Goal: Information Seeking & Learning: Find specific fact

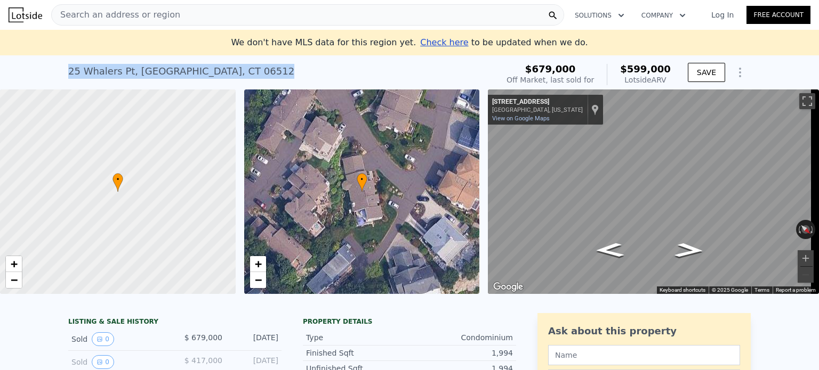
drag, startPoint x: 61, startPoint y: 70, endPoint x: 262, endPoint y: 58, distance: 200.8
click at [262, 58] on div "[STREET_ADDRESS] Sold [DATE] for $679k (~ARV $599k ) $679,000 Off Market, last …" at bounding box center [409, 72] width 819 height 34
copy div "[STREET_ADDRESS]"
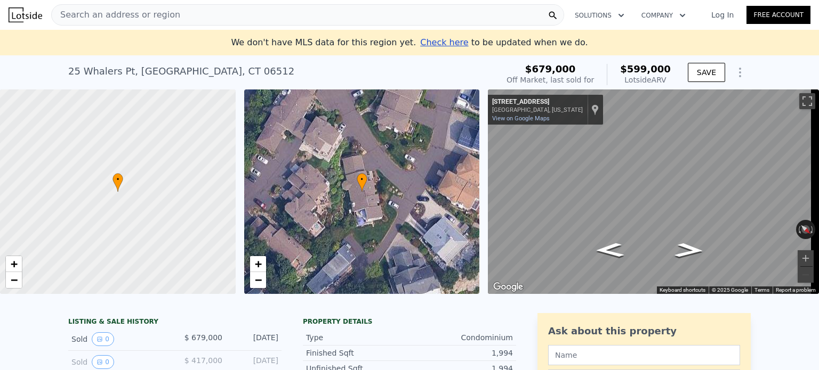
click at [181, 10] on div "Search an address or region" at bounding box center [307, 14] width 513 height 21
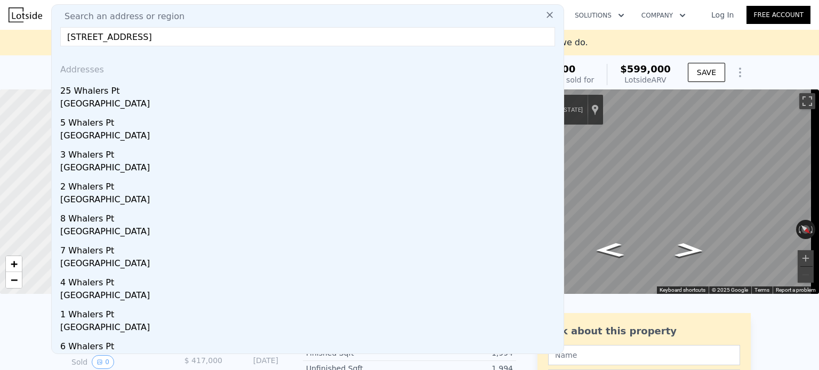
click at [76, 35] on input "[STREET_ADDRESS]" at bounding box center [307, 36] width 495 height 19
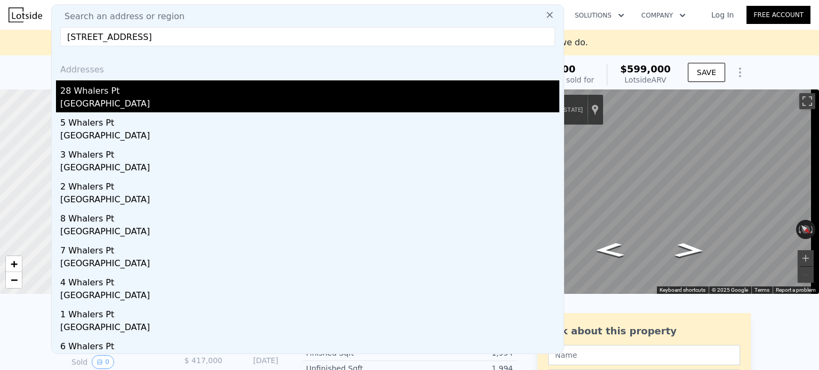
type input "[STREET_ADDRESS]"
click at [168, 100] on div "[GEOGRAPHIC_DATA]" at bounding box center [309, 105] width 499 height 15
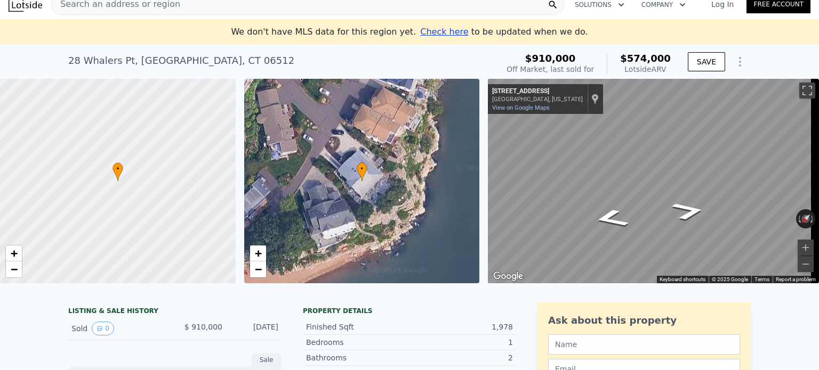
scroll to position [11, 0]
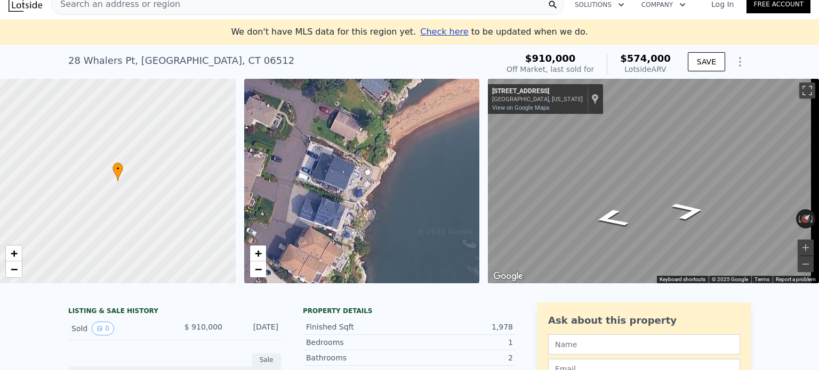
drag, startPoint x: 444, startPoint y: 170, endPoint x: 369, endPoint y: 309, distance: 158.1
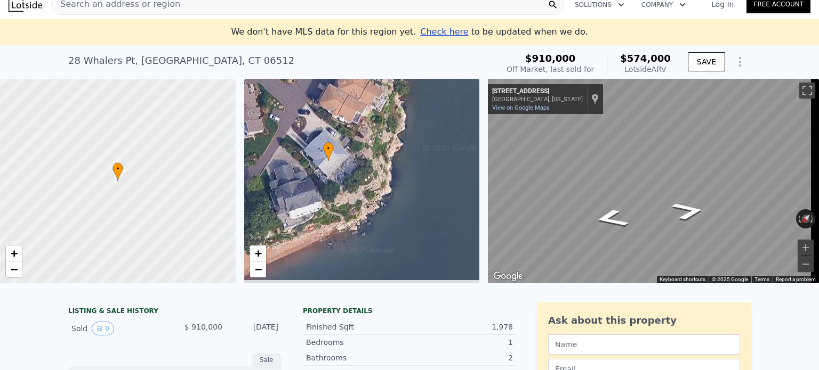
drag, startPoint x: 369, startPoint y: 233, endPoint x: 410, endPoint y: 74, distance: 164.5
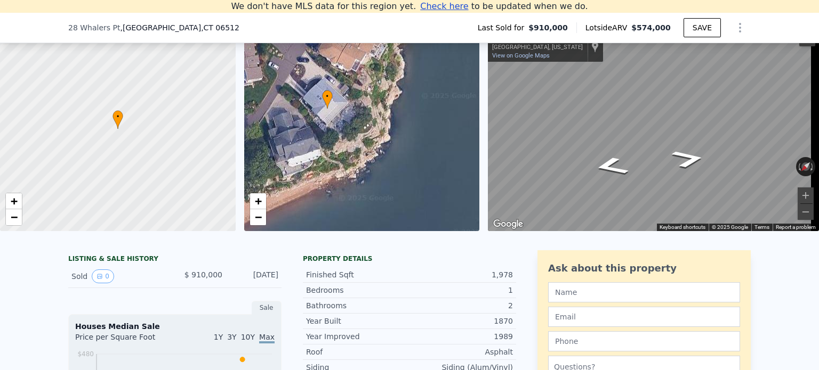
scroll to position [76, 0]
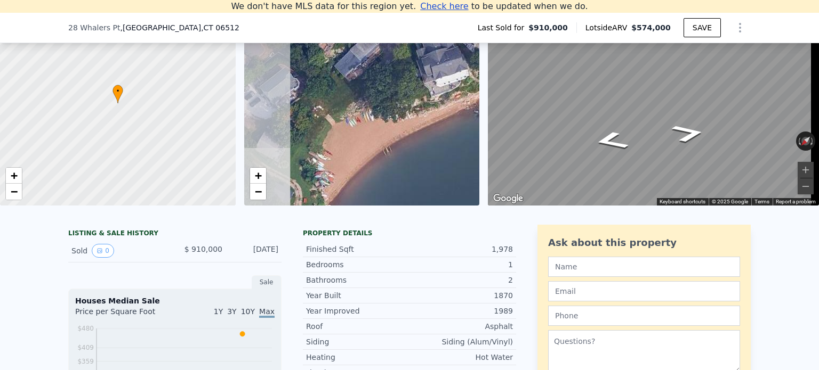
click at [490, 104] on div "• + − • + − ← Move left → Move right ↑ Move up ↓ Move down + Zoom in - Zoom out…" at bounding box center [409, 103] width 819 height 205
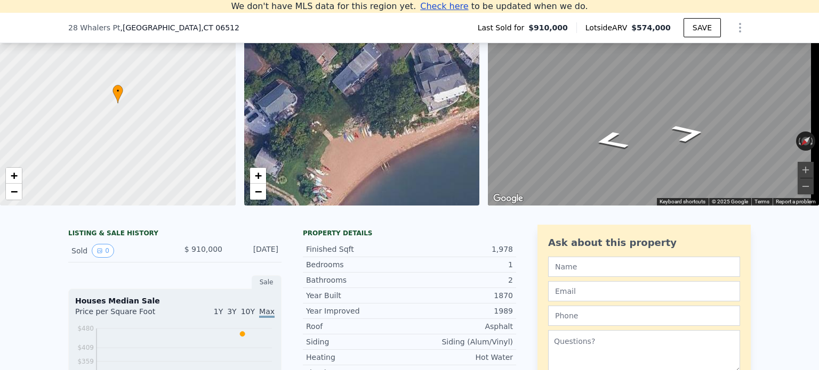
drag, startPoint x: 358, startPoint y: 153, endPoint x: 348, endPoint y: 168, distance: 18.5
click at [348, 168] on div "• + −" at bounding box center [362, 103] width 236 height 205
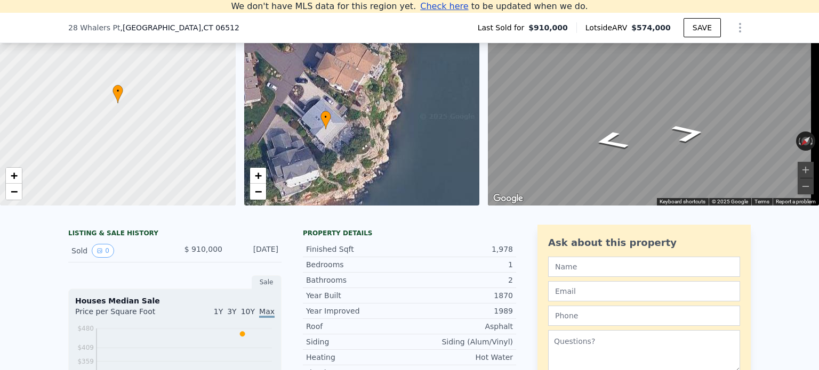
drag, startPoint x: 431, startPoint y: 132, endPoint x: 284, endPoint y: 219, distance: 170.8
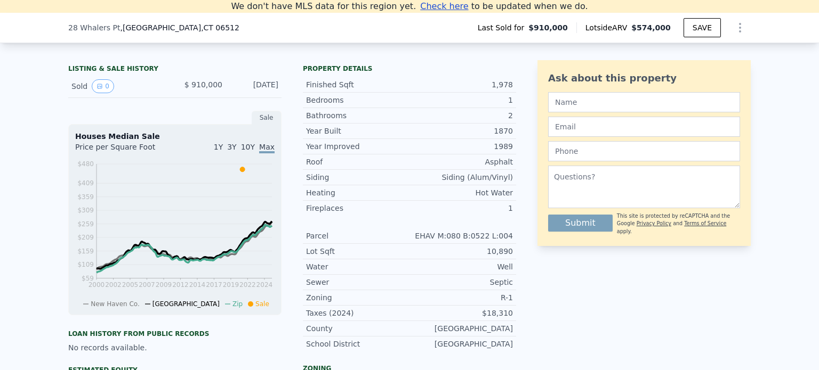
scroll to position [241, 0]
click at [96, 90] on icon "View historical data" at bounding box center [99, 86] width 6 height 6
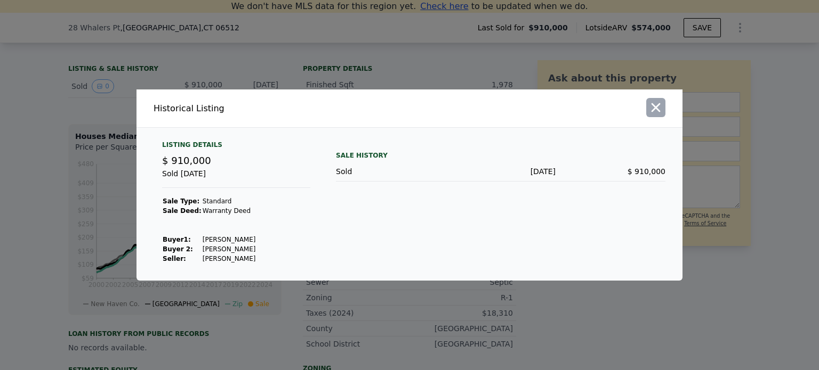
click at [657, 115] on icon "button" at bounding box center [655, 107] width 15 height 15
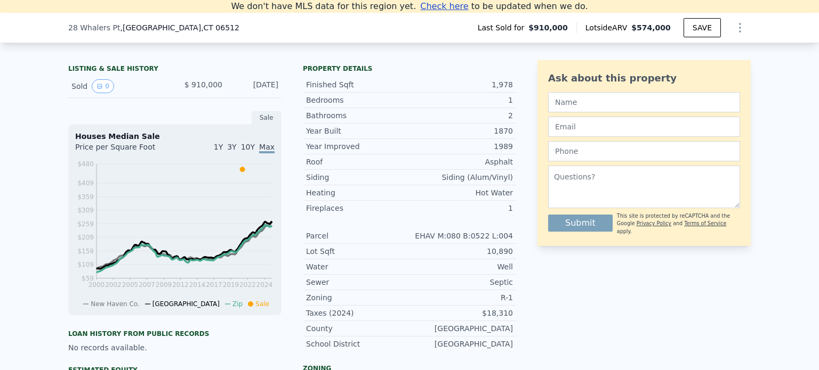
type input "$ 1,255,000"
type input "$ 184,424"
